Goal: Task Accomplishment & Management: Use online tool/utility

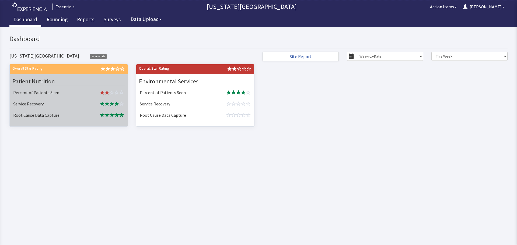
click at [69, 89] on td "Percent of Patients Seen" at bounding box center [48, 93] width 74 height 11
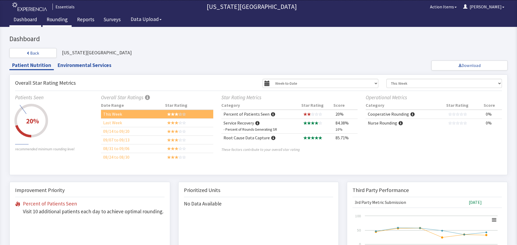
click at [54, 23] on link "Rounding" at bounding box center [57, 19] width 29 height 13
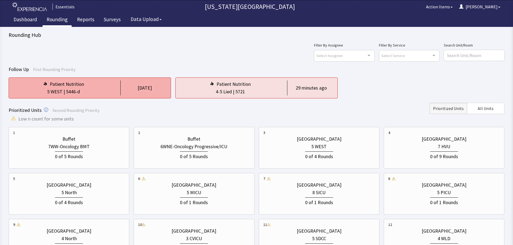
click at [123, 88] on div "2 days ago" at bounding box center [143, 88] width 46 height 15
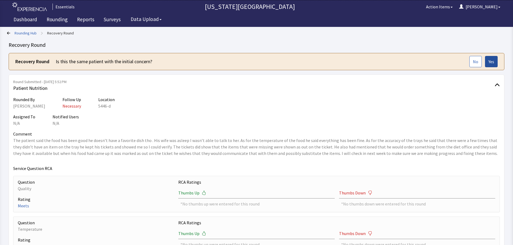
click at [492, 63] on span "Yes" at bounding box center [492, 61] width 6 height 6
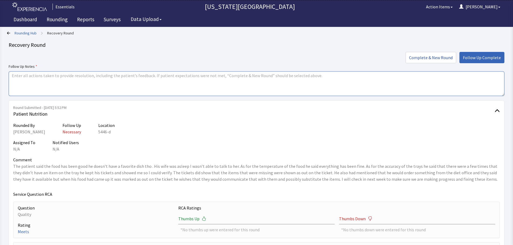
click at [219, 85] on textarea at bounding box center [257, 83] width 496 height 25
drag, startPoint x: 200, startPoint y: 76, endPoint x: 152, endPoint y: 76, distance: 47.4
click at [152, 76] on textarea "Food has been fine - taste is good, variety is good, enjoys the menu selections…" at bounding box center [257, 83] width 496 height 25
click at [13, 76] on textarea "Food has been fine - taste is good, variety is good, enjoys the menu selections." at bounding box center [257, 83] width 496 height 25
paste textarea "Patient was sleeping"
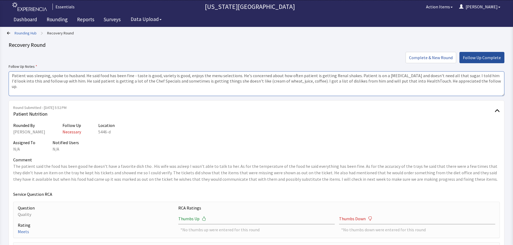
type textarea "Patient was sleeping, spoke to husband. He said food has been fine - taste is g…"
click at [486, 58] on span "Follow Up Complete" at bounding box center [482, 57] width 38 height 6
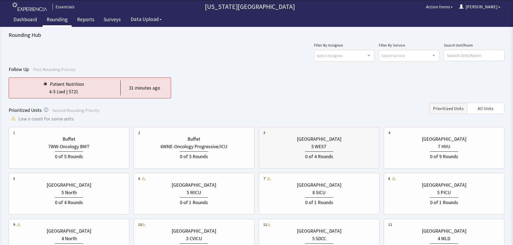
click at [337, 160] on div "0 of 4 Rounds" at bounding box center [318, 156] width 111 height 10
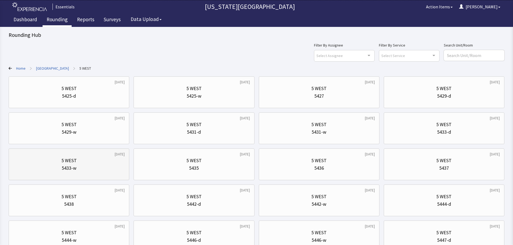
click at [100, 179] on div "3 days ago 5 WEST 5433-w" at bounding box center [69, 165] width 121 height 32
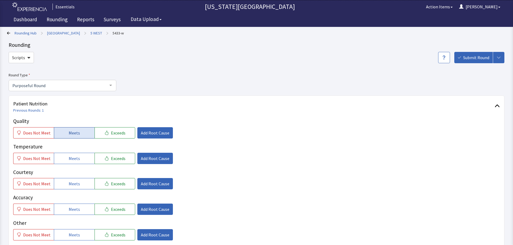
click at [69, 135] on span "Meets" at bounding box center [74, 133] width 11 height 6
click at [64, 156] on button "Meets" at bounding box center [74, 158] width 41 height 11
click at [69, 181] on span "Meets" at bounding box center [74, 184] width 11 height 6
click at [68, 201] on p "Accuracy" at bounding box center [256, 198] width 487 height 8
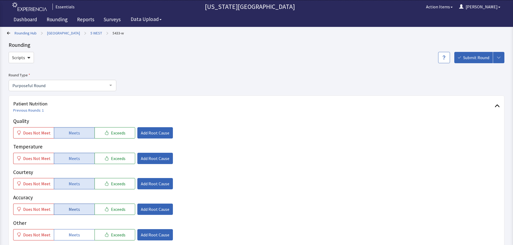
click at [81, 205] on button "Meets" at bounding box center [74, 209] width 41 height 11
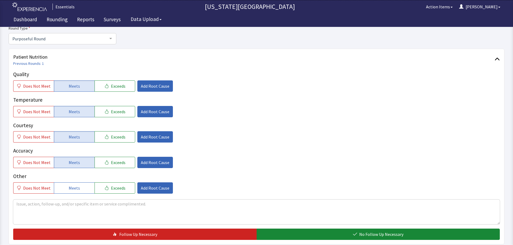
scroll to position [81, 0]
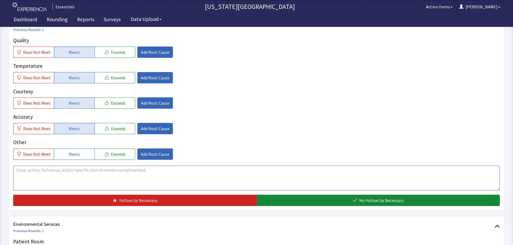
click at [152, 182] on textarea at bounding box center [256, 178] width 487 height 25
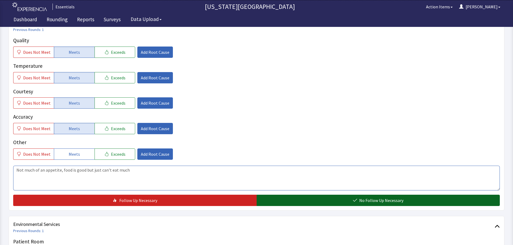
type textarea "Not much of an appetite, food is good but just can't eat much"
click at [369, 203] on span "No Follow Up Necessary" at bounding box center [381, 200] width 44 height 6
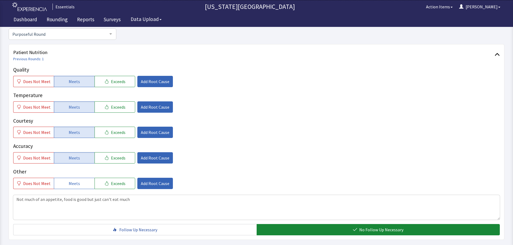
scroll to position [0, 0]
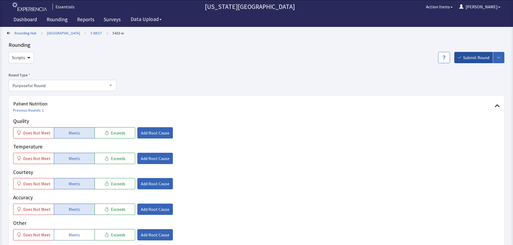
click at [468, 57] on span "Submit Round" at bounding box center [476, 57] width 26 height 6
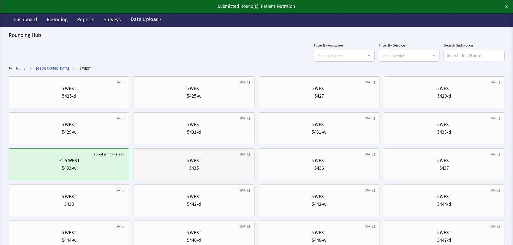
click at [229, 169] on div "5435" at bounding box center [193, 169] width 111 height 8
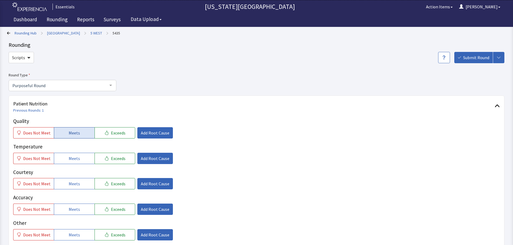
click at [74, 135] on span "Meets" at bounding box center [74, 133] width 11 height 6
click at [71, 161] on span "Meets" at bounding box center [74, 158] width 11 height 6
click at [69, 191] on div "Quality Does Not Meet Meets Exceeds Add Root Cause Temperature Does Not Meet Me…" at bounding box center [256, 178] width 487 height 123
click at [76, 189] on button "Meets" at bounding box center [74, 183] width 41 height 11
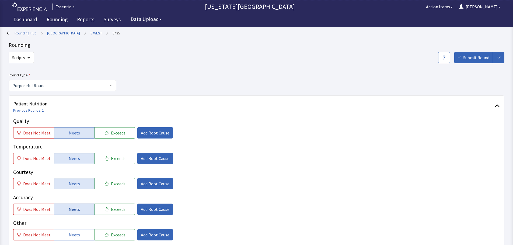
click at [69, 211] on span "Meets" at bounding box center [74, 209] width 11 height 6
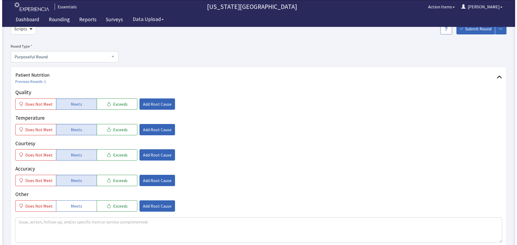
scroll to position [81, 0]
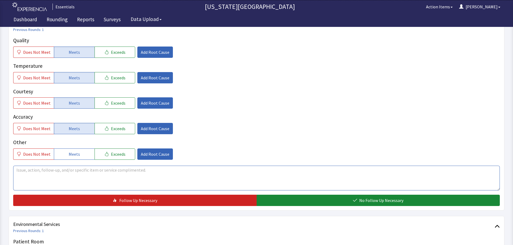
click at [169, 188] on textarea at bounding box center [256, 178] width 487 height 25
type textarea "o"
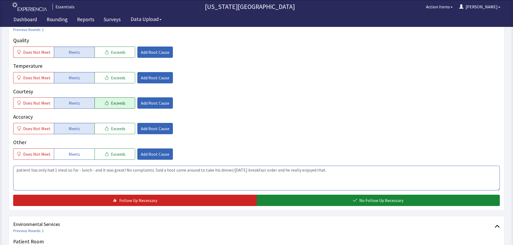
type textarea "patient has only had 1 meal so far - lunch - and it was great! No complaints. S…"
click at [115, 105] on span "Exceeds" at bounding box center [118, 103] width 15 height 6
click at [152, 100] on span "Add Root Cause" at bounding box center [155, 103] width 29 height 6
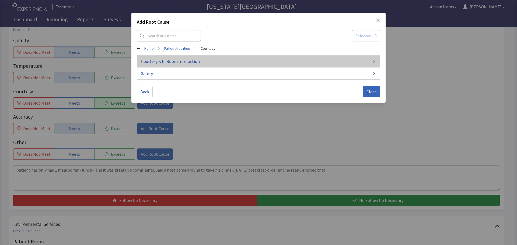
click at [184, 63] on span "Courtesy & In Room Interaction" at bounding box center [170, 61] width 59 height 6
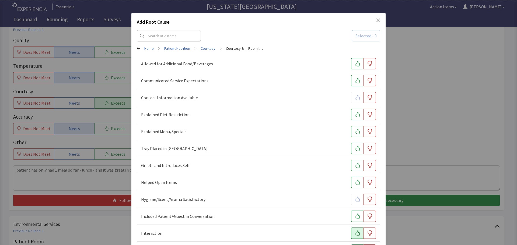
click at [355, 234] on icon "button" at bounding box center [357, 233] width 5 height 5
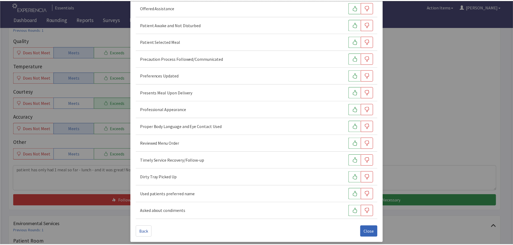
scroll to position [330, 0]
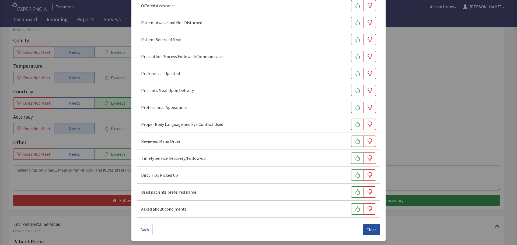
click at [370, 228] on span "Close" at bounding box center [372, 230] width 10 height 6
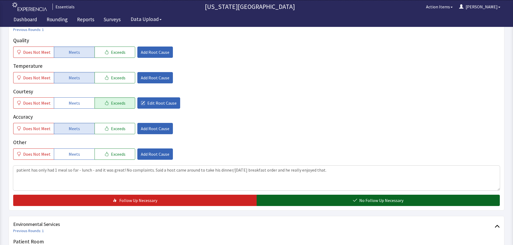
click at [379, 203] on span "No Follow Up Necessary" at bounding box center [381, 200] width 44 height 6
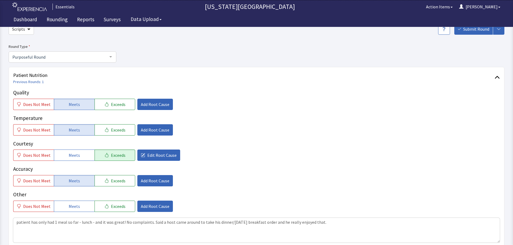
scroll to position [0, 0]
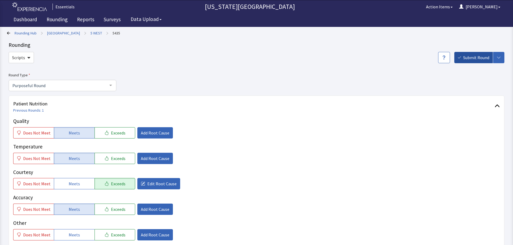
click at [473, 58] on span "Submit Round" at bounding box center [476, 57] width 26 height 6
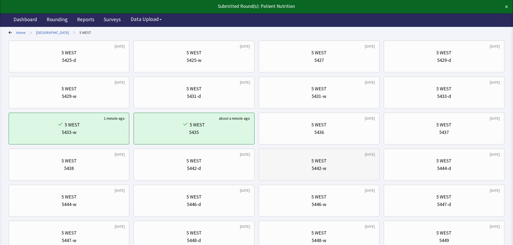
scroll to position [54, 0]
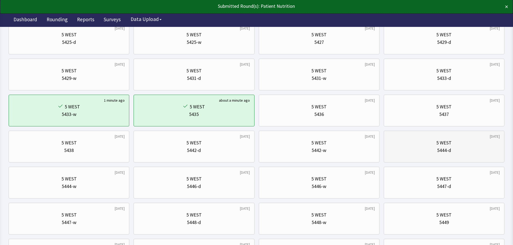
click at [410, 154] on div "5444-d" at bounding box center [443, 151] width 111 height 8
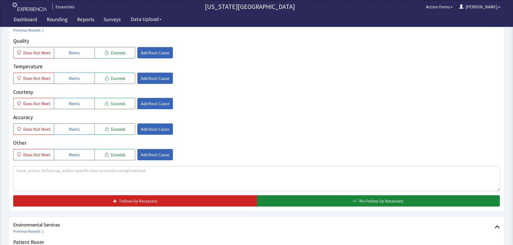
scroll to position [81, 0]
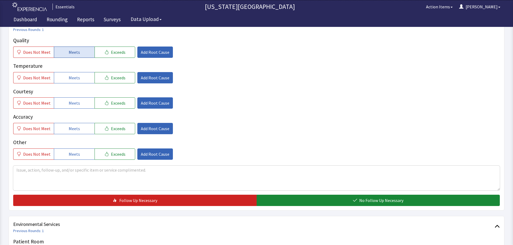
click at [65, 55] on button "Meets" at bounding box center [74, 52] width 41 height 11
click at [64, 79] on button "Meets" at bounding box center [74, 77] width 41 height 11
click at [62, 100] on button "Meets" at bounding box center [74, 102] width 41 height 11
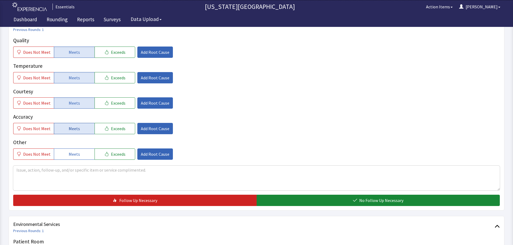
click at [62, 125] on button "Meets" at bounding box center [74, 128] width 41 height 11
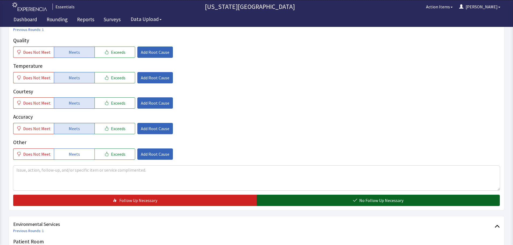
drag, startPoint x: 305, startPoint y: 193, endPoint x: 314, endPoint y: 199, distance: 11.1
click at [305, 194] on div "Quality Does Not Meet Meets Exceeds Add Root Cause Temperature Does Not Meet Me…" at bounding box center [256, 122] width 487 height 170
click at [319, 201] on button "No Follow Up Necessary" at bounding box center [378, 200] width 243 height 11
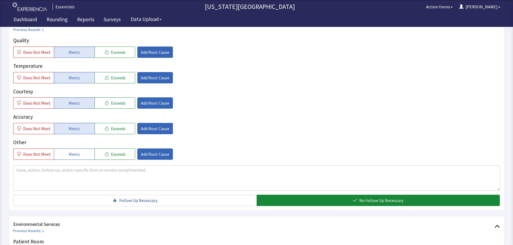
scroll to position [0, 0]
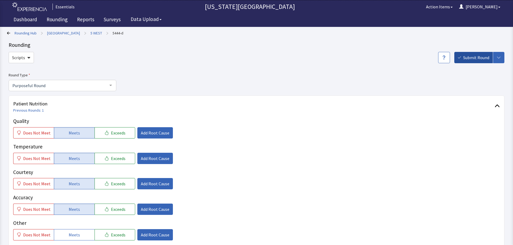
click at [469, 56] on span "Submit Round" at bounding box center [476, 57] width 26 height 6
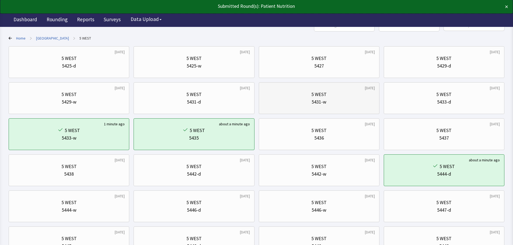
scroll to position [108, 0]
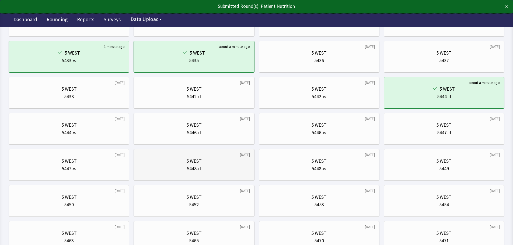
click at [208, 158] on div "5 WEST" at bounding box center [193, 162] width 111 height 8
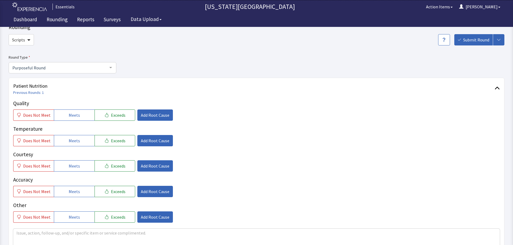
scroll to position [54, 0]
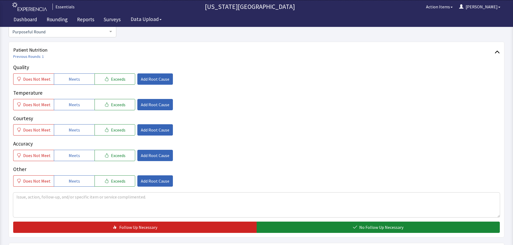
click at [72, 87] on div "Quality Does Not Meet Meets Exceeds Add Root Cause Temperature Does Not Meet Me…" at bounding box center [256, 125] width 487 height 123
click at [74, 80] on span "Meets" at bounding box center [74, 79] width 11 height 6
click at [64, 110] on button "Meets" at bounding box center [74, 104] width 41 height 11
click at [72, 137] on div "Quality Does Not Meet Meets Exceeds Add Root Cause Temperature Does Not Meet Me…" at bounding box center [256, 125] width 487 height 123
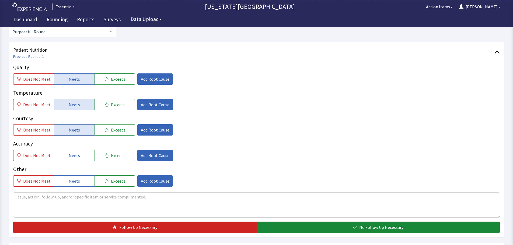
click at [75, 129] on span "Meets" at bounding box center [74, 130] width 11 height 6
click at [80, 156] on button "Meets" at bounding box center [74, 155] width 41 height 11
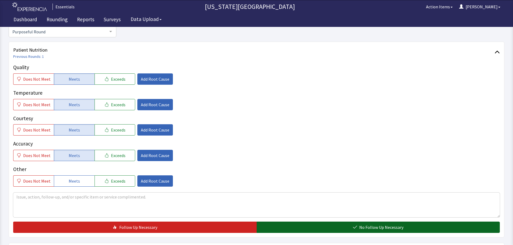
click at [402, 225] on span "No Follow Up Necessary" at bounding box center [381, 227] width 44 height 6
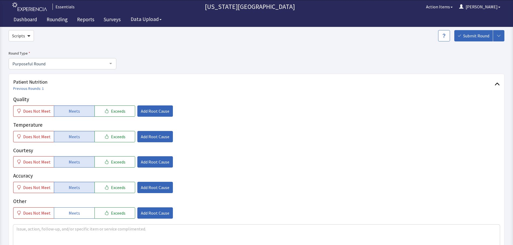
scroll to position [0, 0]
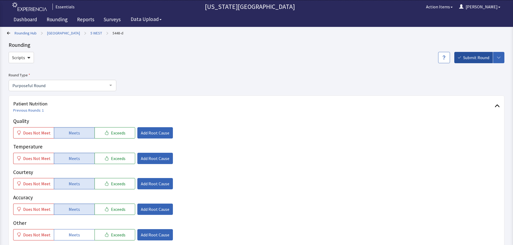
click at [470, 57] on span "Submit Round" at bounding box center [476, 57] width 26 height 6
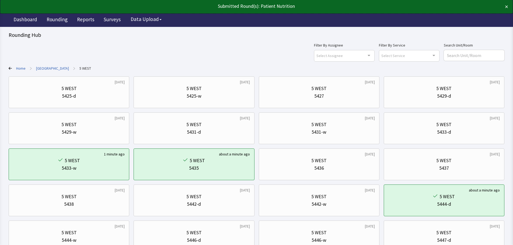
click at [49, 66] on link "[GEOGRAPHIC_DATA]" at bounding box center [52, 68] width 33 height 5
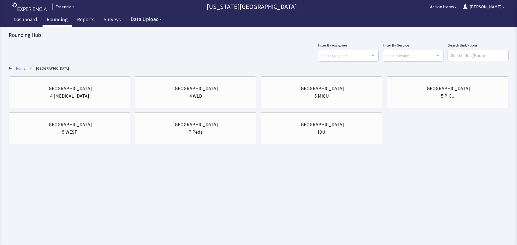
click at [66, 22] on link "Rounding" at bounding box center [57, 19] width 29 height 13
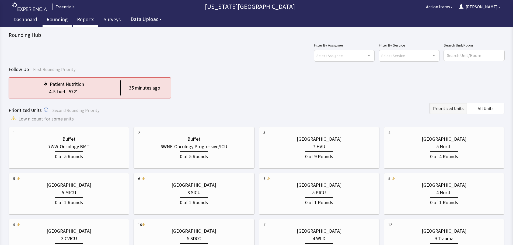
click at [81, 19] on link "Reports" at bounding box center [85, 19] width 25 height 13
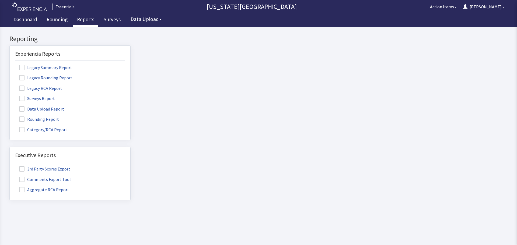
click at [44, 121] on label "Rounding Report" at bounding box center [39, 119] width 49 height 7
click at [10, 116] on input "Rounding Report" at bounding box center [10, 116] width 0 height 0
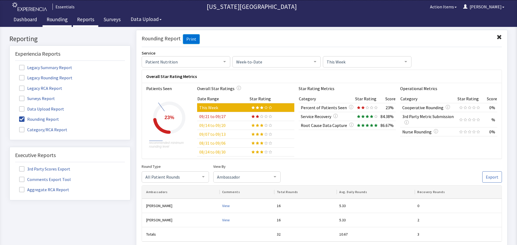
click at [64, 21] on link "Rounding" at bounding box center [57, 19] width 29 height 13
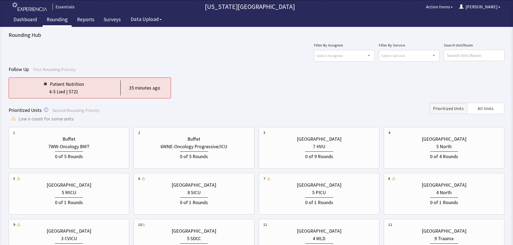
scroll to position [27, 0]
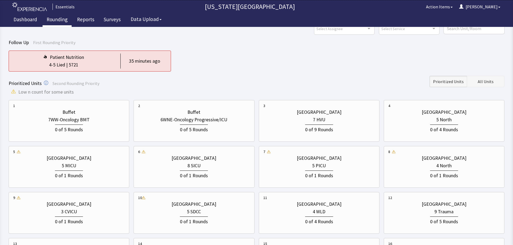
click at [493, 86] on button "All Units" at bounding box center [485, 81] width 37 height 11
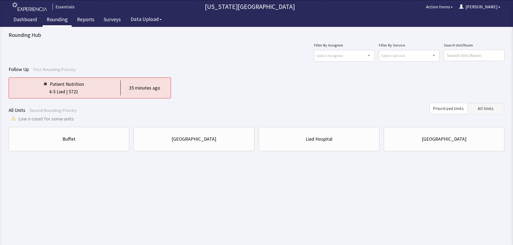
scroll to position [0, 0]
click at [314, 133] on div "Lied Hospital" at bounding box center [321, 139] width 113 height 18
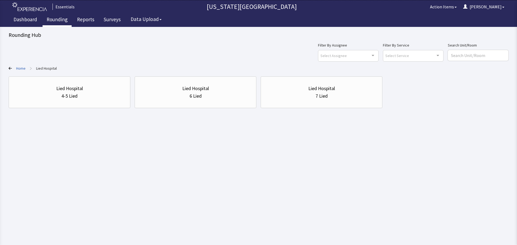
click at [20, 69] on link "Home" at bounding box center [20, 68] width 9 height 5
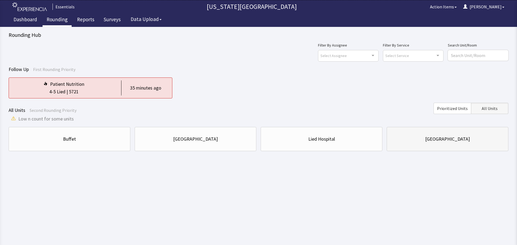
click at [438, 147] on div "[GEOGRAPHIC_DATA]" at bounding box center [447, 139] width 113 height 18
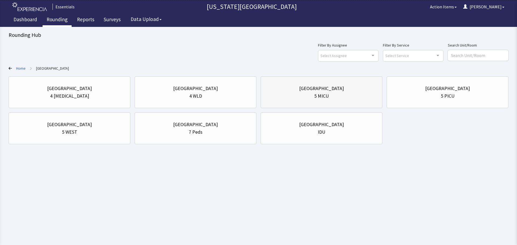
click at [350, 98] on div "5 MICU" at bounding box center [321, 96] width 113 height 8
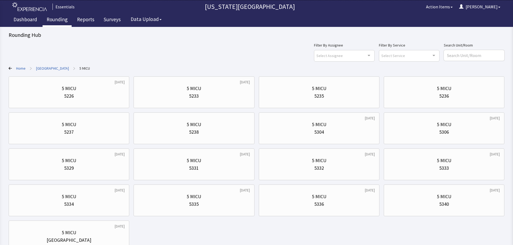
click at [55, 69] on link "[GEOGRAPHIC_DATA]" at bounding box center [52, 68] width 33 height 5
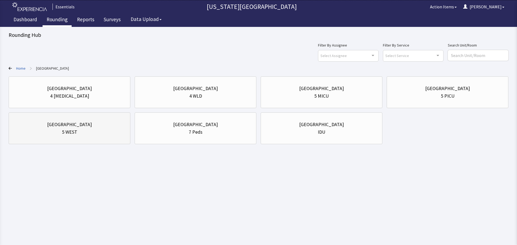
click at [75, 130] on div "5 WEST" at bounding box center [69, 132] width 15 height 8
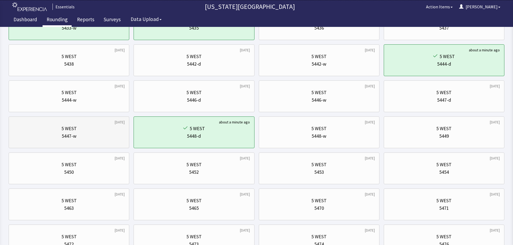
scroll to position [223, 0]
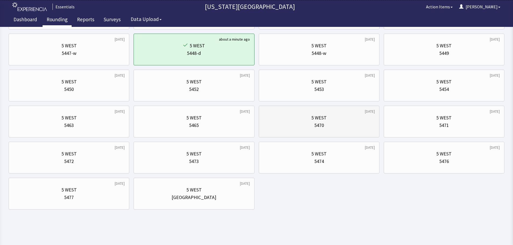
click at [329, 128] on div "5470" at bounding box center [318, 126] width 111 height 8
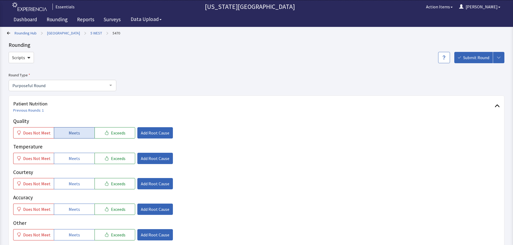
click at [72, 129] on button "Meets" at bounding box center [74, 132] width 41 height 11
click at [71, 159] on span "Meets" at bounding box center [74, 158] width 11 height 6
click at [71, 184] on span "Meets" at bounding box center [74, 184] width 11 height 6
click at [69, 211] on span "Meets" at bounding box center [74, 209] width 11 height 6
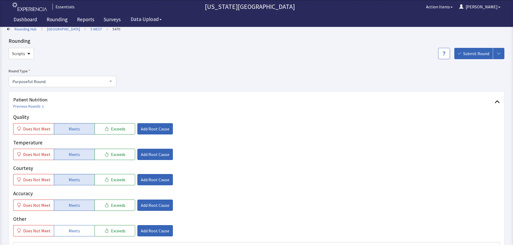
scroll to position [108, 0]
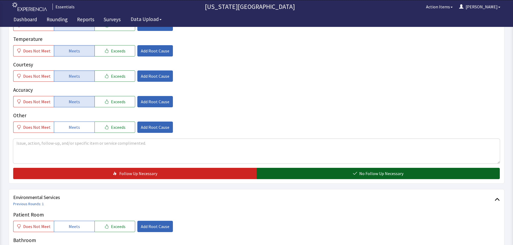
click at [347, 172] on button "No Follow Up Necessary" at bounding box center [378, 173] width 243 height 11
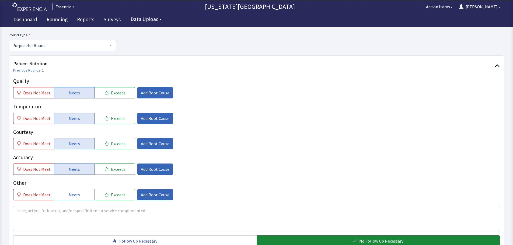
scroll to position [0, 0]
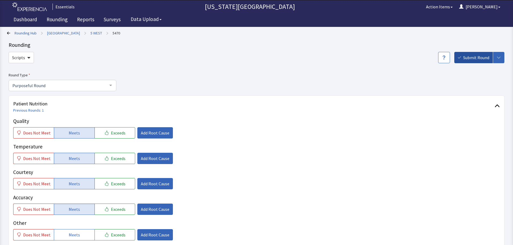
click at [479, 56] on span "Submit Round" at bounding box center [476, 57] width 26 height 6
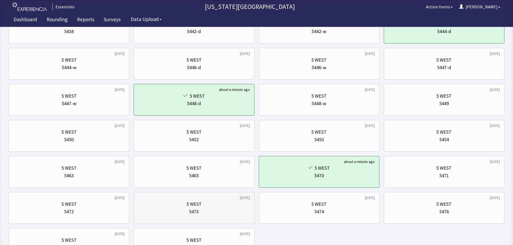
scroll to position [223, 0]
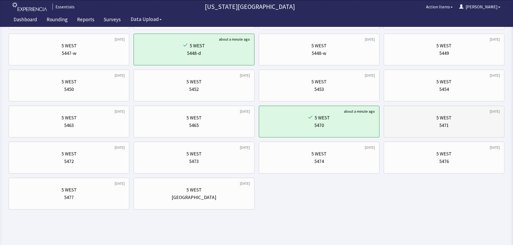
drag, startPoint x: 418, startPoint y: 124, endPoint x: 390, endPoint y: 121, distance: 28.2
click at [418, 124] on div "5471" at bounding box center [443, 126] width 111 height 8
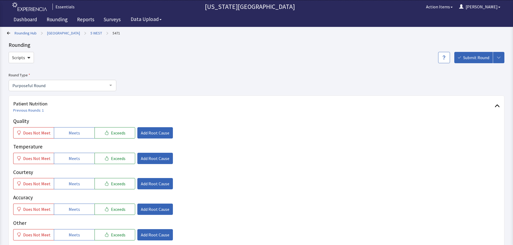
click at [79, 131] on button "Meets" at bounding box center [74, 132] width 41 height 11
click at [71, 156] on span "Meets" at bounding box center [74, 158] width 11 height 6
click at [107, 190] on div "Quality Does Not Meet Meets Exceeds Add Root Cause Temperature Does Not Meet Me…" at bounding box center [256, 178] width 487 height 123
click at [67, 211] on button "Meets" at bounding box center [74, 209] width 41 height 11
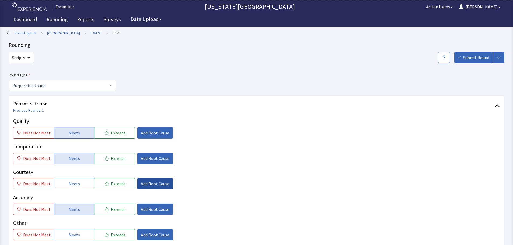
click at [156, 186] on span "Add Root Cause" at bounding box center [155, 184] width 29 height 6
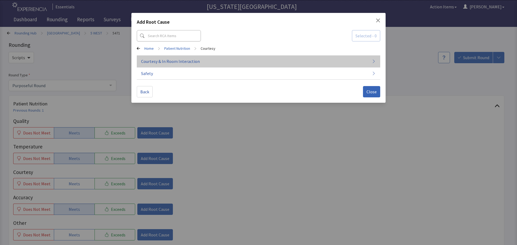
click at [206, 57] on button "Courtesy & In Room Interaction" at bounding box center [258, 61] width 243 height 12
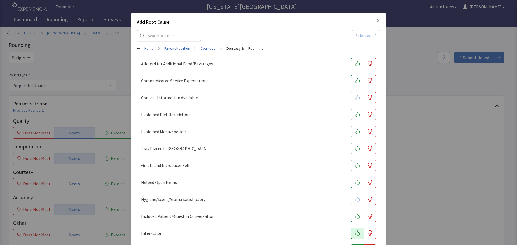
click at [358, 234] on button "button" at bounding box center [357, 233] width 12 height 11
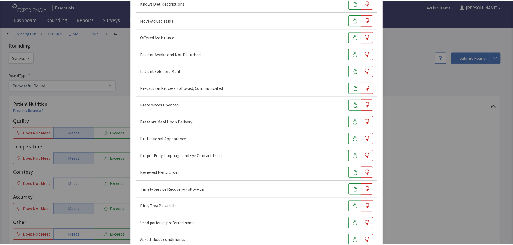
scroll to position [330, 0]
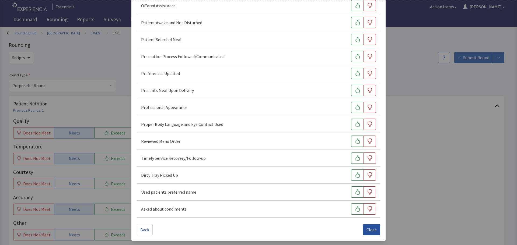
click at [375, 234] on button "Close" at bounding box center [371, 229] width 17 height 11
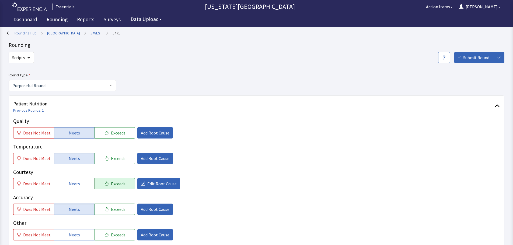
click at [111, 185] on span "Exceeds" at bounding box center [118, 184] width 15 height 6
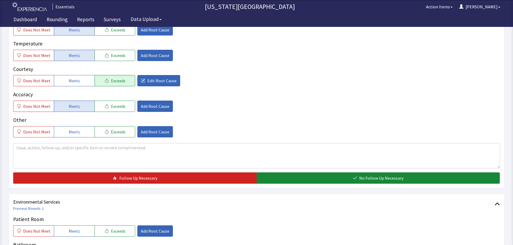
scroll to position [54, 0]
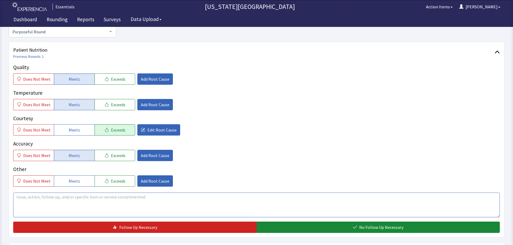
click at [181, 200] on textarea at bounding box center [256, 205] width 487 height 25
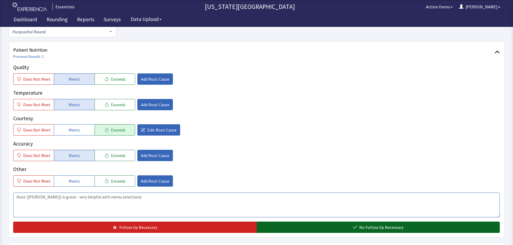
type textarea "Host (Justin) is great - very helpful with menu selections"
click at [313, 228] on button "No Follow Up Necessary" at bounding box center [378, 227] width 243 height 11
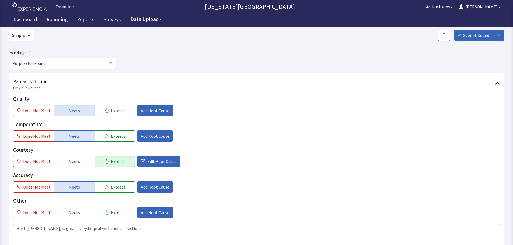
scroll to position [0, 0]
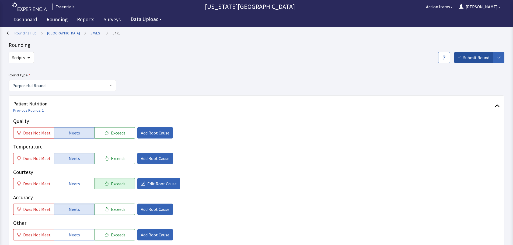
click at [468, 55] on span "Submit Round" at bounding box center [476, 57] width 26 height 6
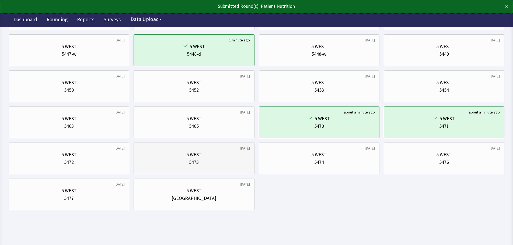
scroll to position [223, 0]
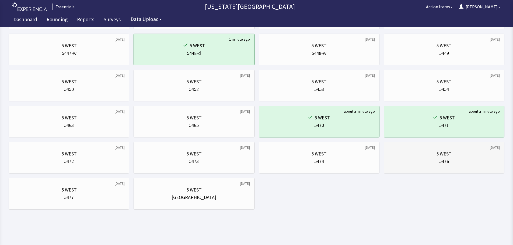
click at [425, 164] on div "5476" at bounding box center [443, 162] width 111 height 8
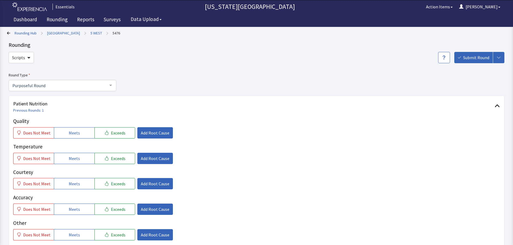
click at [50, 34] on link "[GEOGRAPHIC_DATA]" at bounding box center [63, 32] width 33 height 5
click at [86, 18] on link "Reports" at bounding box center [85, 19] width 25 height 13
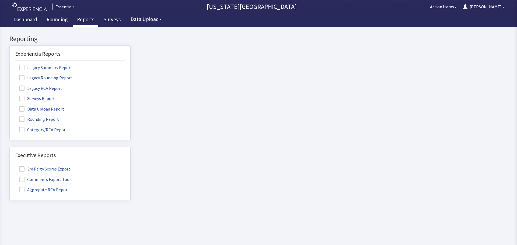
click at [22, 119] on span at bounding box center [21, 119] width 5 height 5
click at [10, 116] on input "Rounding Report" at bounding box center [10, 116] width 0 height 0
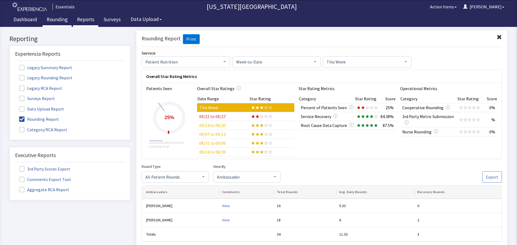
click at [52, 19] on link "Rounding" at bounding box center [57, 19] width 29 height 13
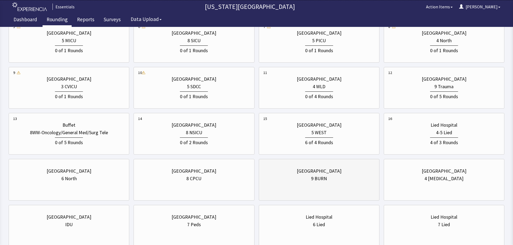
scroll to position [162, 0]
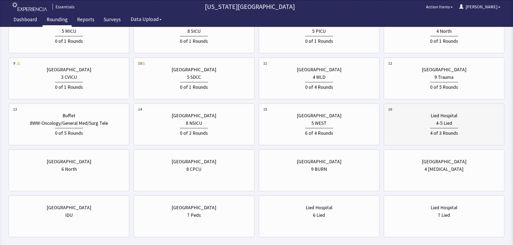
click at [460, 108] on div "Lied Hospital 4-5 Lied 4 of 3 Rounds" at bounding box center [443, 125] width 111 height 36
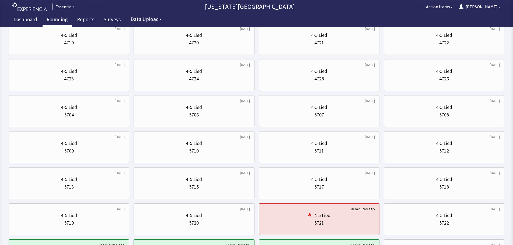
scroll to position [0, 0]
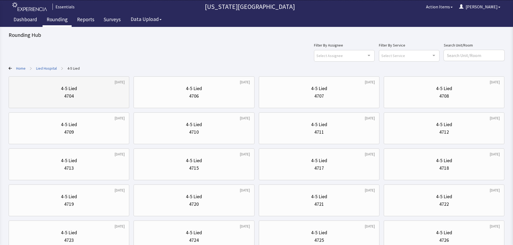
click at [92, 97] on div "4704" at bounding box center [68, 96] width 111 height 8
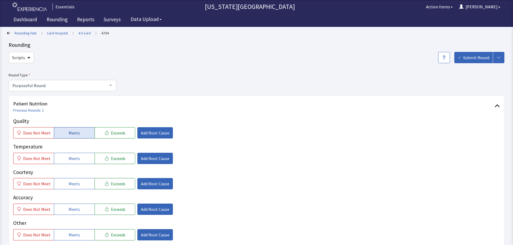
click at [69, 127] on button "Meets" at bounding box center [74, 132] width 41 height 11
click at [69, 161] on span "Meets" at bounding box center [74, 158] width 11 height 6
click at [69, 187] on span "Meets" at bounding box center [74, 184] width 11 height 6
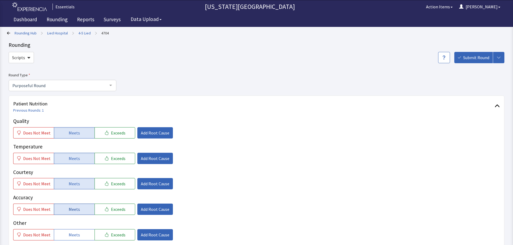
click at [69, 207] on span "Meets" at bounding box center [74, 209] width 11 height 6
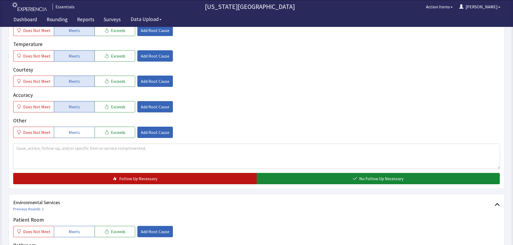
scroll to position [108, 0]
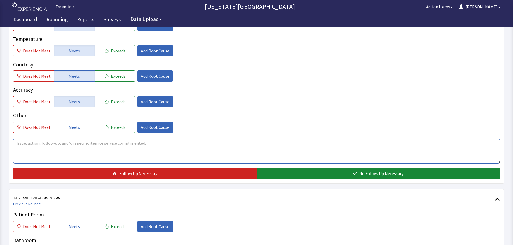
click at [185, 150] on textarea at bounding box center [256, 151] width 487 height 25
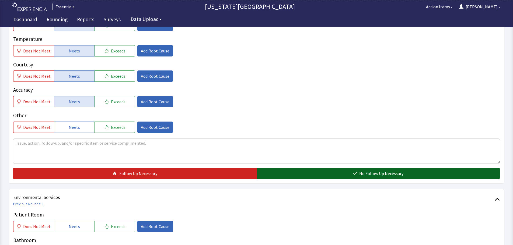
click at [316, 175] on button "No Follow Up Necessary" at bounding box center [378, 173] width 243 height 11
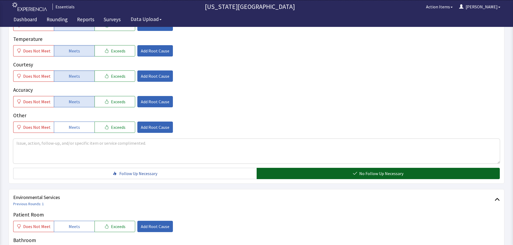
scroll to position [0, 0]
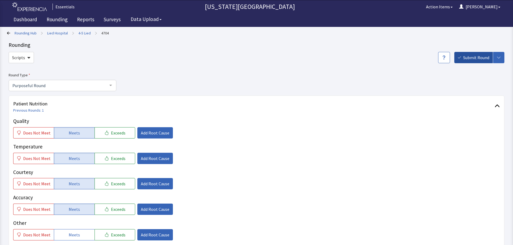
click at [476, 55] on span "Submit Round" at bounding box center [476, 57] width 26 height 6
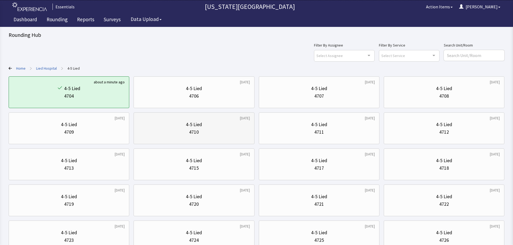
click at [210, 127] on div "4-5 Lied" at bounding box center [193, 125] width 111 height 8
click at [191, 131] on div "4710" at bounding box center [194, 132] width 10 height 8
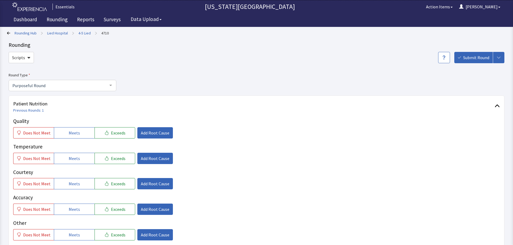
click at [83, 33] on link "4-5 Lied" at bounding box center [84, 32] width 12 height 5
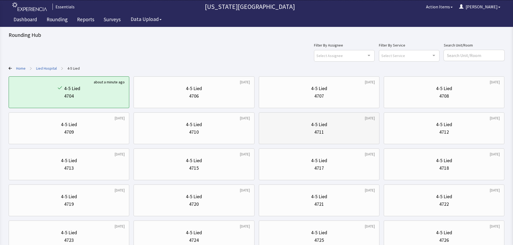
click at [349, 140] on div "4-5 Lied 4711" at bounding box center [318, 129] width 111 height 26
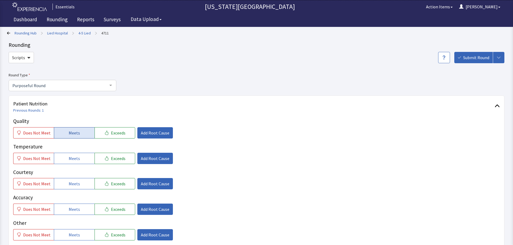
click at [64, 133] on button "Meets" at bounding box center [74, 132] width 41 height 11
click at [74, 160] on span "Meets" at bounding box center [74, 158] width 11 height 6
click at [71, 181] on span "Meets" at bounding box center [74, 184] width 11 height 6
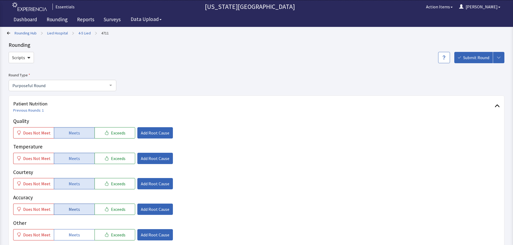
click at [69, 205] on button "Meets" at bounding box center [74, 209] width 41 height 11
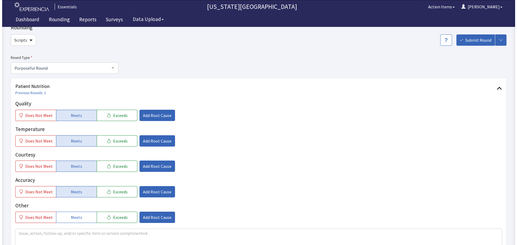
scroll to position [27, 0]
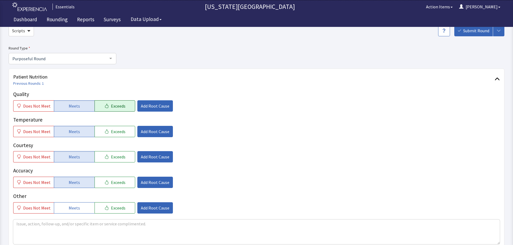
click at [105, 107] on icon "button" at bounding box center [106, 106] width 4 height 4
click at [155, 107] on span "Add Root Cause" at bounding box center [155, 106] width 29 height 6
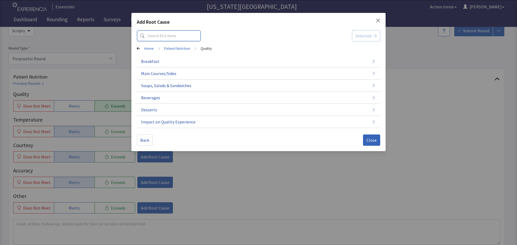
click at [165, 36] on input at bounding box center [169, 35] width 64 height 11
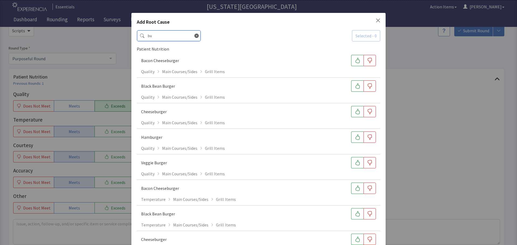
type input "b"
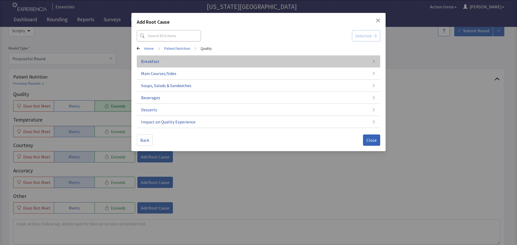
click at [163, 61] on button "Breakfast" at bounding box center [258, 61] width 243 height 12
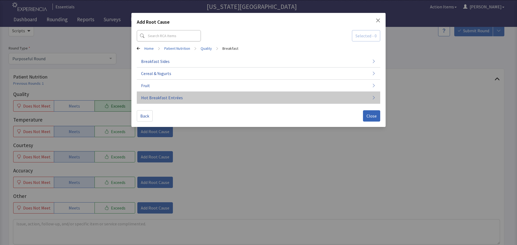
click at [179, 101] on button "Hot Breakfast Entrées" at bounding box center [258, 98] width 243 height 12
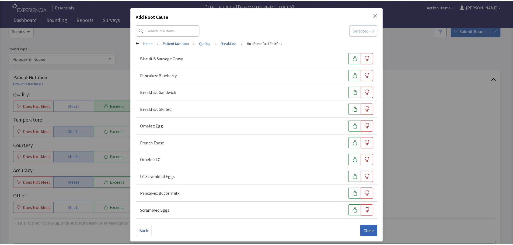
scroll to position [7, 0]
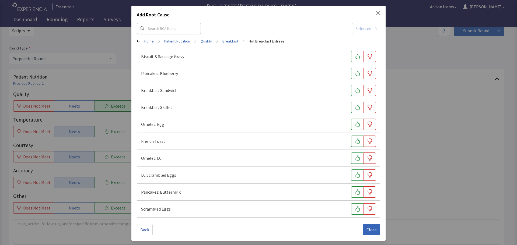
click at [376, 12] on icon "Close" at bounding box center [378, 13] width 4 height 4
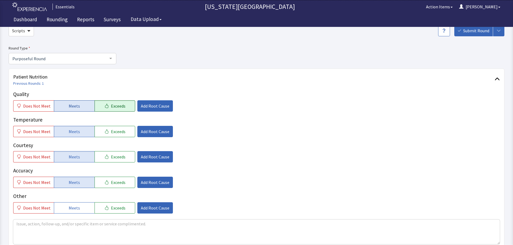
click at [77, 102] on button "Meets" at bounding box center [74, 105] width 41 height 11
click at [77, 228] on textarea at bounding box center [256, 232] width 487 height 25
type textarea "Burrito this morning was really good"
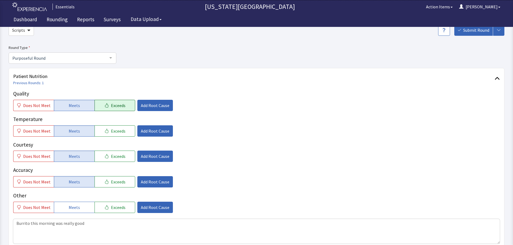
scroll to position [135, 0]
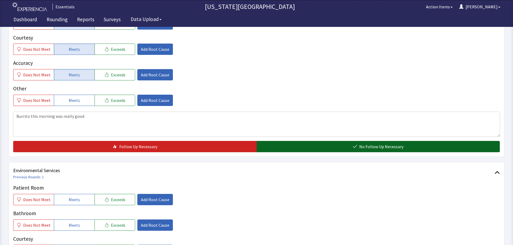
click at [375, 147] on span "No Follow Up Necessary" at bounding box center [381, 147] width 44 height 6
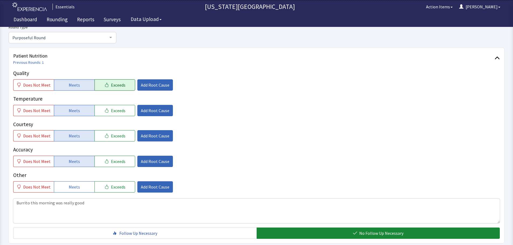
scroll to position [0, 0]
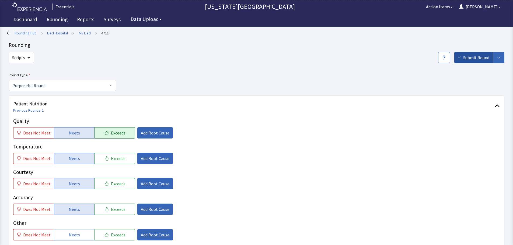
click at [470, 59] on span "Submit Round" at bounding box center [476, 57] width 26 height 6
